Goal: Use online tool/utility: Utilize a website feature to perform a specific function

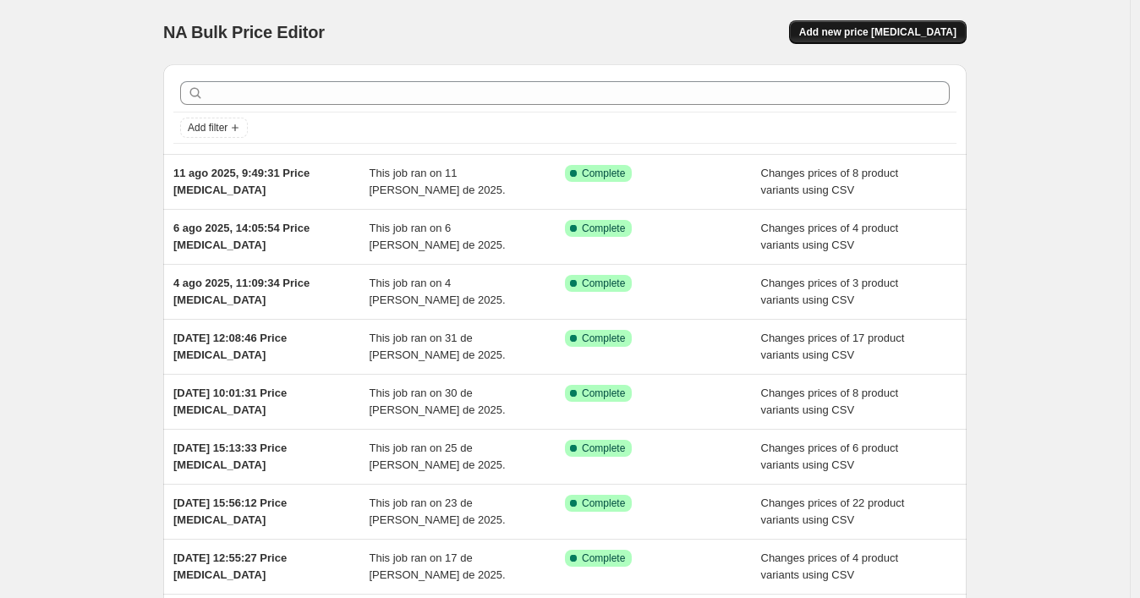
click at [840, 38] on span "Add new price [MEDICAL_DATA]" at bounding box center [877, 32] width 157 height 14
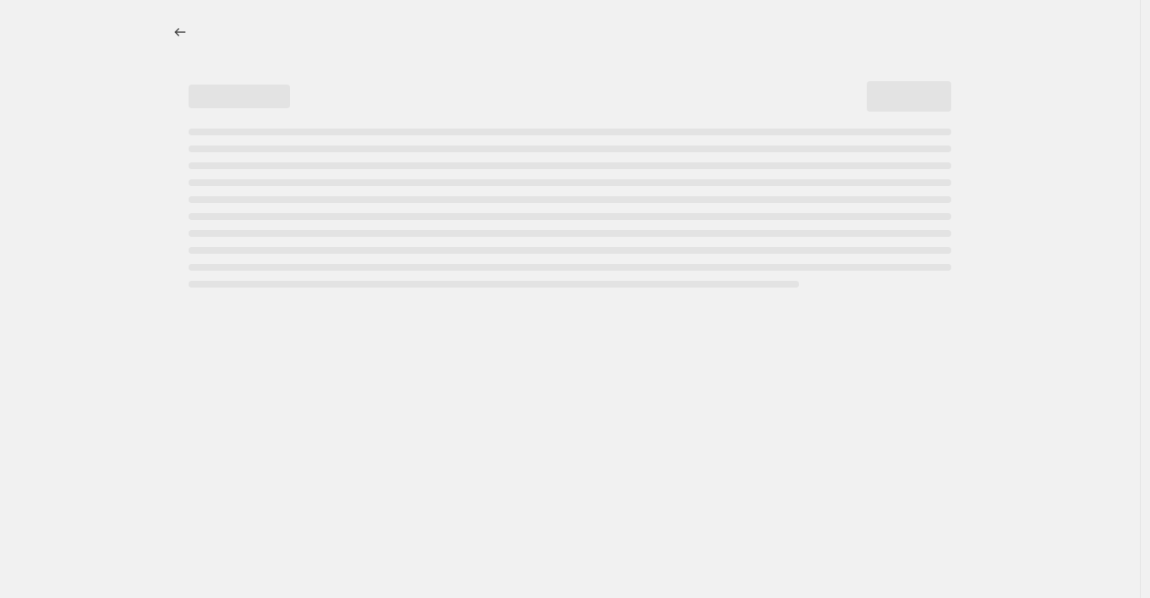
select select "percentage"
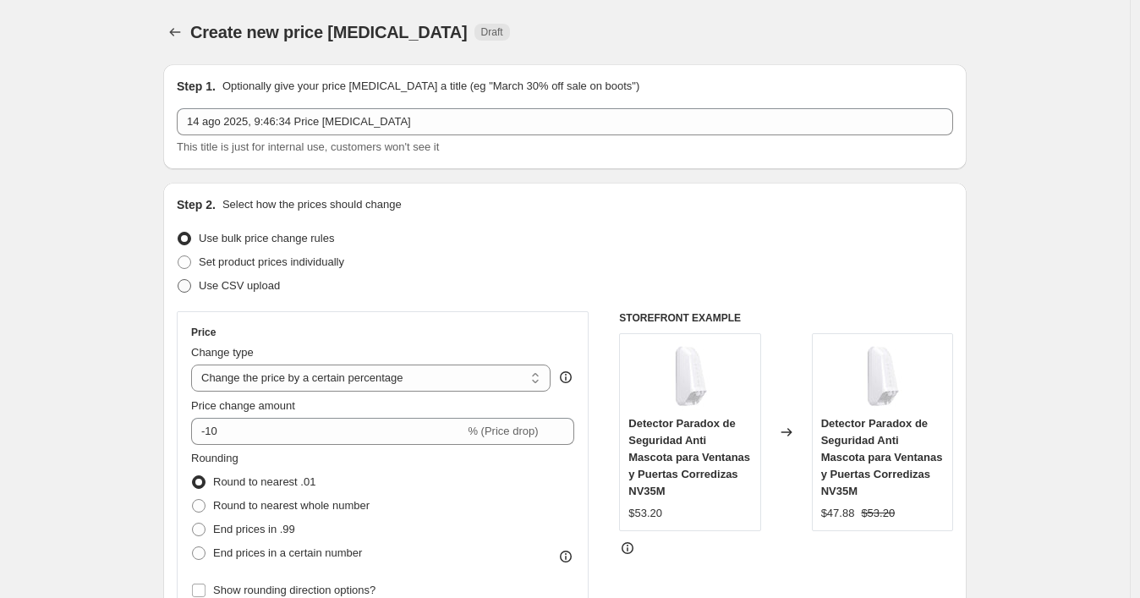
click at [251, 284] on span "Use CSV upload" at bounding box center [239, 285] width 81 height 13
click at [178, 280] on input "Use CSV upload" at bounding box center [178, 279] width 1 height 1
radio input "true"
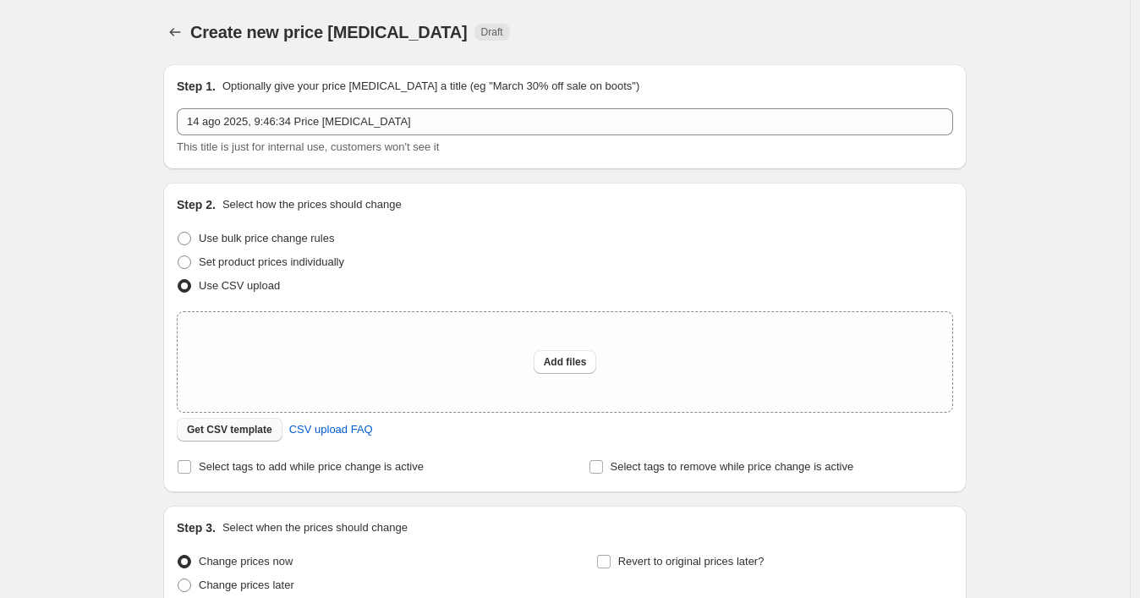
click at [260, 428] on span "Get CSV template" at bounding box center [229, 430] width 85 height 14
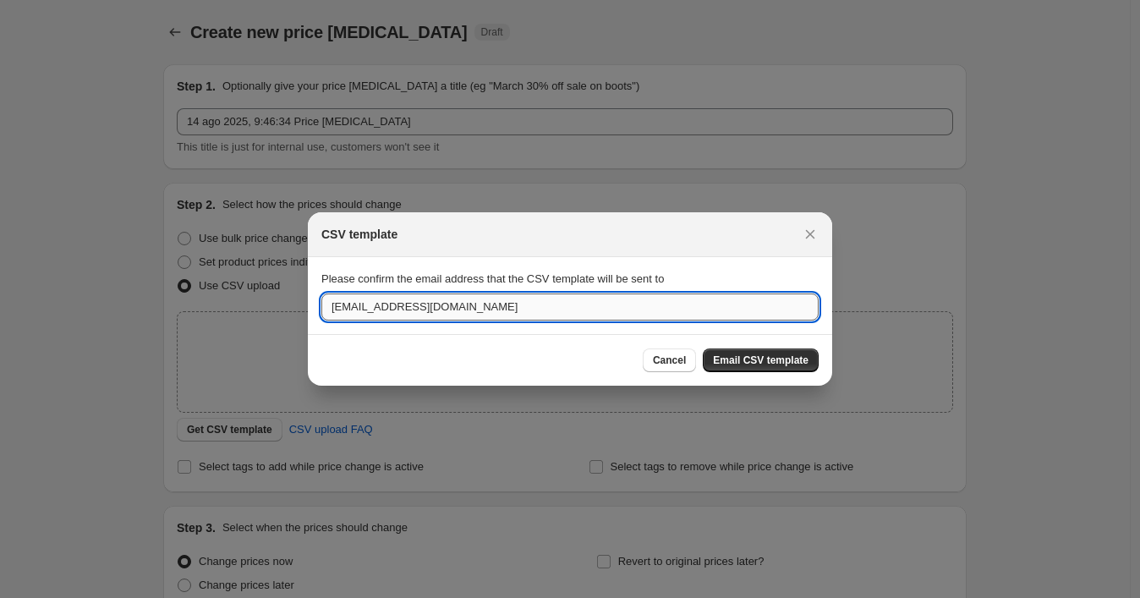
click at [375, 313] on input "[EMAIL_ADDRESS][DOMAIN_NAME]" at bounding box center [569, 306] width 497 height 27
paste input "wshopify738"
type input "[EMAIL_ADDRESS][DOMAIN_NAME]"
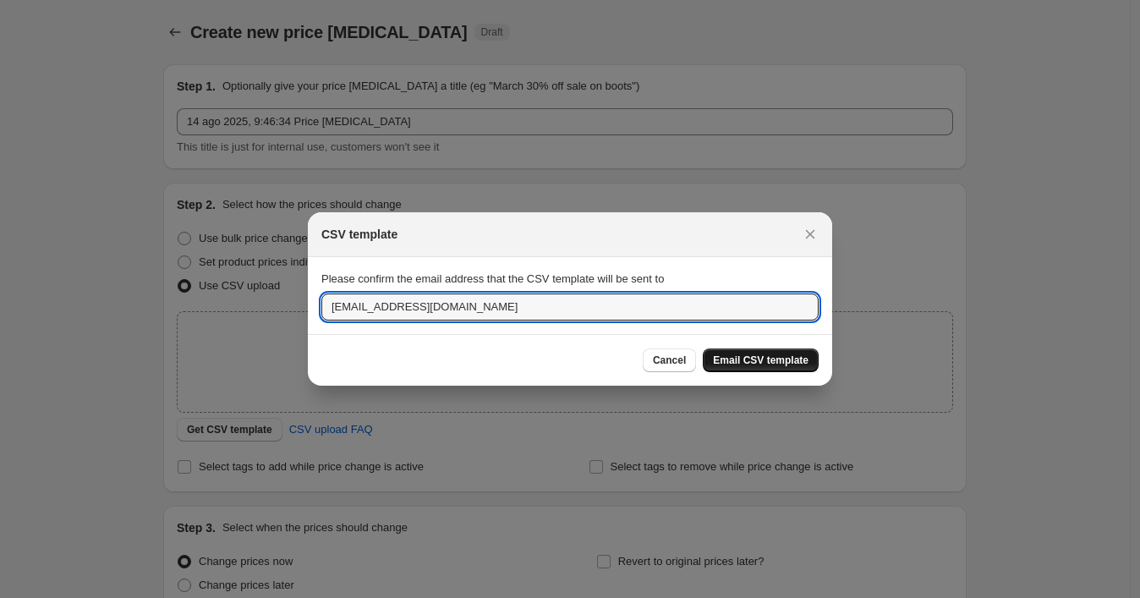
click at [779, 360] on span "Email CSV template" at bounding box center [761, 361] width 96 height 14
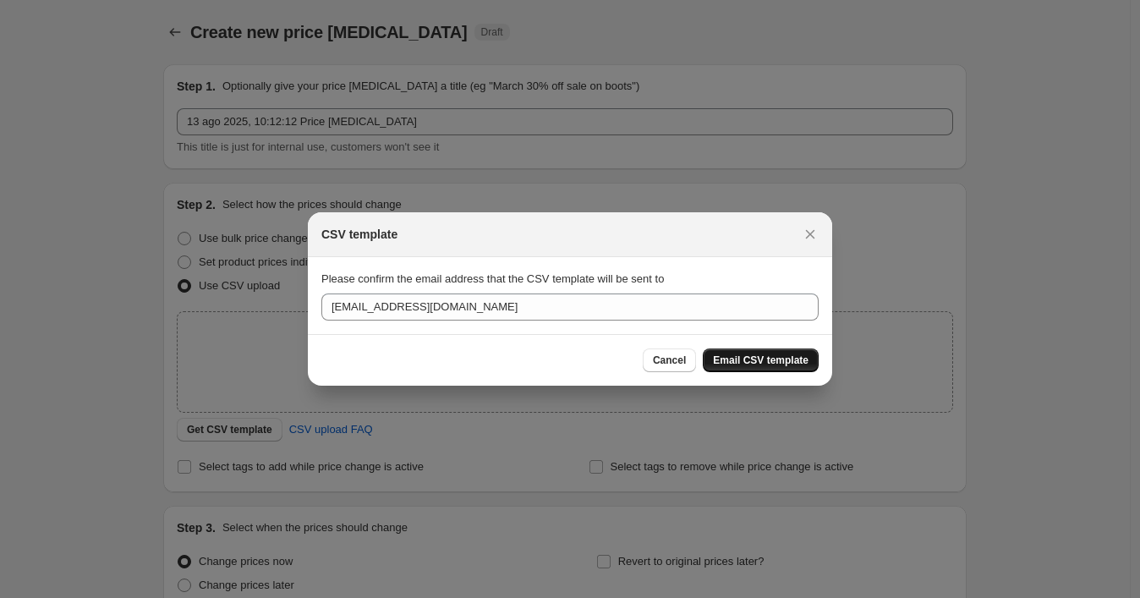
click at [740, 351] on button "Email CSV template" at bounding box center [761, 360] width 116 height 24
